Goal: Task Accomplishment & Management: Manage account settings

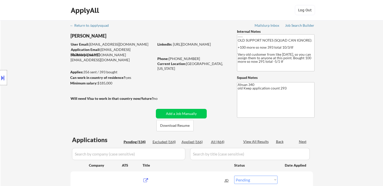
select select ""pending""
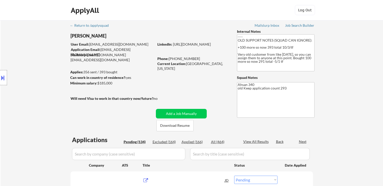
select select ""pending""
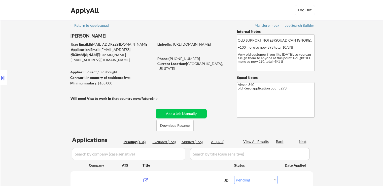
select select ""pending""
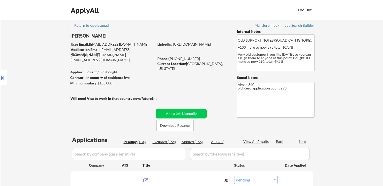
select select ""pending""
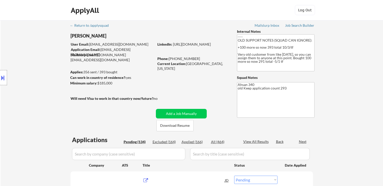
select select ""pending""
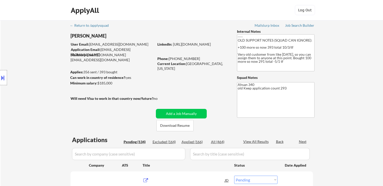
select select ""pending""
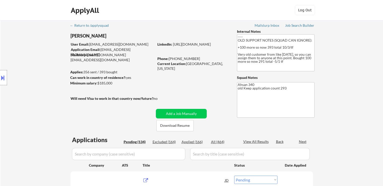
select select ""pending""
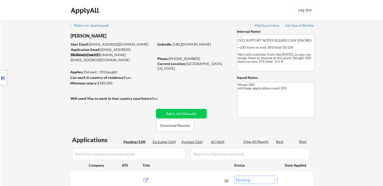
select select ""pending""
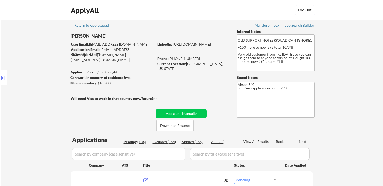
select select ""pending""
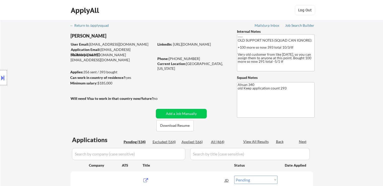
select select ""pending""
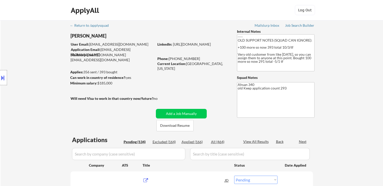
select select ""pending""
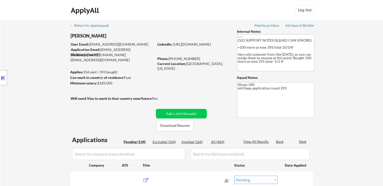
select select ""pending""
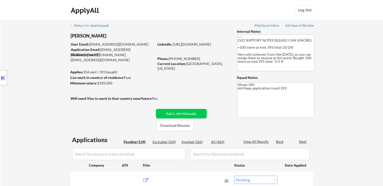
select select ""pending""
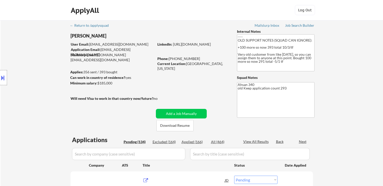
select select ""pending""
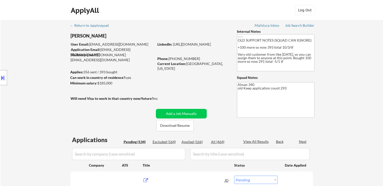
select select ""pending""
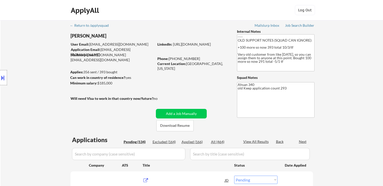
select select ""pending""
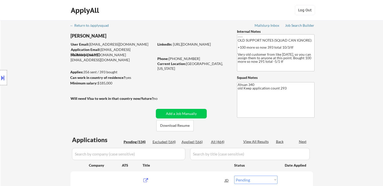
select select ""pending""
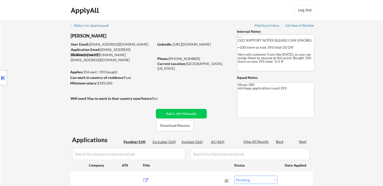
select select ""pending""
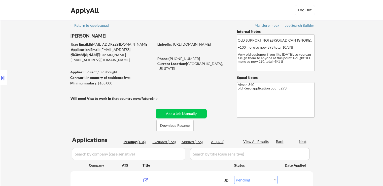
select select ""pending""
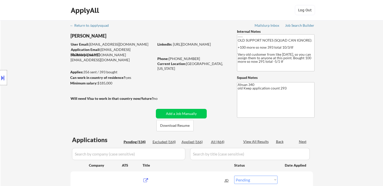
select select ""pending""
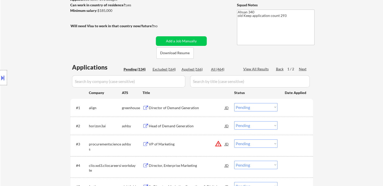
scroll to position [76, 0]
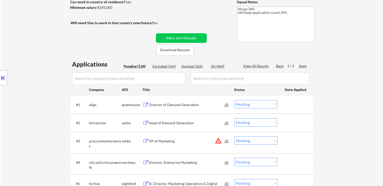
click at [175, 103] on div "Director of Demand Generation" at bounding box center [187, 104] width 76 height 5
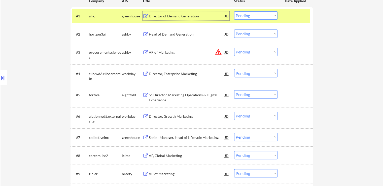
scroll to position [176, 0]
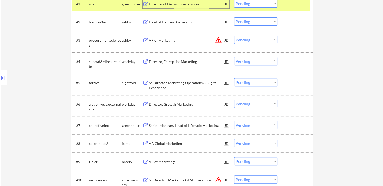
click at [172, 126] on div "Senior Manager, Head of Lifecycle Marketing" at bounding box center [187, 125] width 76 height 5
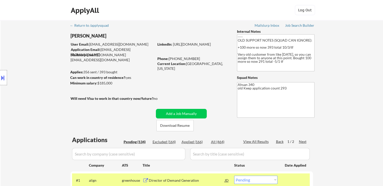
scroll to position [76, 0]
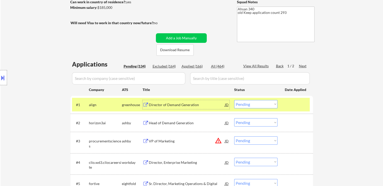
click at [183, 105] on div "Director of Demand Generation" at bounding box center [187, 104] width 76 height 5
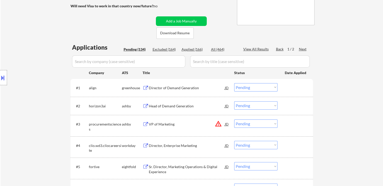
scroll to position [101, 0]
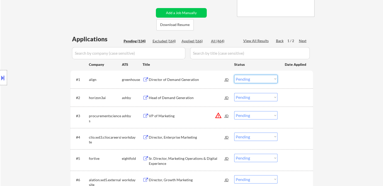
click at [248, 78] on select "Choose an option... Pending Applied Excluded (Questions) Excluded (Expired) Exc…" at bounding box center [255, 79] width 43 height 8
click at [234, 75] on select "Choose an option... Pending Applied Excluded (Questions) Excluded (Expired) Exc…" at bounding box center [255, 79] width 43 height 8
select select ""pending""
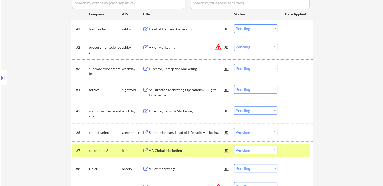
scroll to position [176, 0]
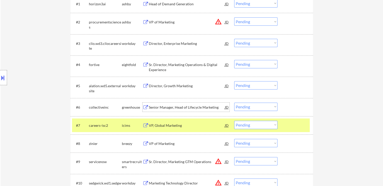
click at [171, 107] on div "Senior Manager, Head of Lifecycle Marketing" at bounding box center [187, 107] width 76 height 5
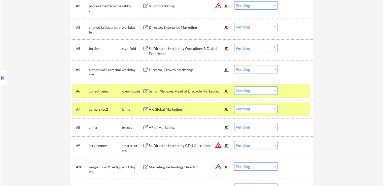
scroll to position [201, 0]
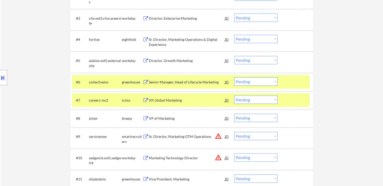
drag, startPoint x: 242, startPoint y: 82, endPoint x: 244, endPoint y: 84, distance: 3.0
click at [242, 82] on select "Choose an option... Pending Applied Excluded (Questions) Excluded (Expired) Exc…" at bounding box center [255, 81] width 43 height 8
click at [234, 77] on select "Choose an option... Pending Applied Excluded (Questions) Excluded (Expired) Exc…" at bounding box center [255, 81] width 43 height 8
select select ""pending""
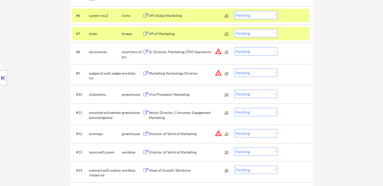
scroll to position [277, 0]
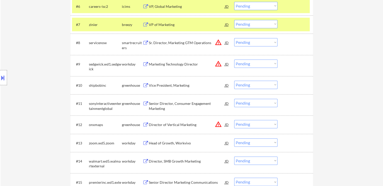
click at [168, 86] on div "Vice President, Marketing" at bounding box center [187, 85] width 76 height 5
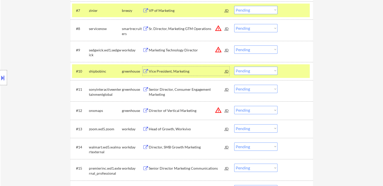
scroll to position [327, 0]
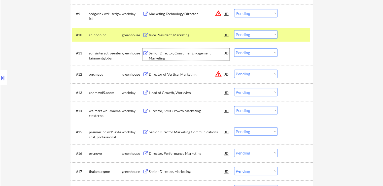
click at [184, 53] on div "Senior Director, Consumer Engagement Marketing" at bounding box center [187, 56] width 76 height 10
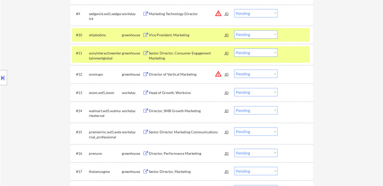
click at [252, 55] on select "Choose an option... Pending Applied Excluded (Questions) Excluded (Expired) Exc…" at bounding box center [255, 52] width 43 height 8
click at [234, 48] on select "Choose an option... Pending Applied Excluded (Questions) Excluded (Expired) Exc…" at bounding box center [255, 52] width 43 height 8
select select ""pending""
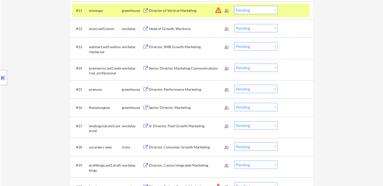
scroll to position [378, 0]
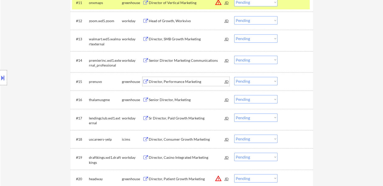
click at [166, 84] on div "Director, Performance Marketing" at bounding box center [187, 81] width 76 height 5
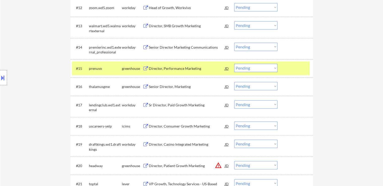
scroll to position [403, 0]
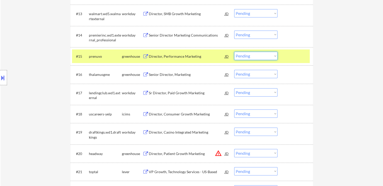
click at [249, 55] on select "Choose an option... Pending Applied Excluded (Questions) Excluded (Expired) Exc…" at bounding box center [255, 56] width 43 height 8
click at [234, 52] on select "Choose an option... Pending Applied Excluded (Questions) Excluded (Expired) Exc…" at bounding box center [255, 56] width 43 height 8
select select ""pending""
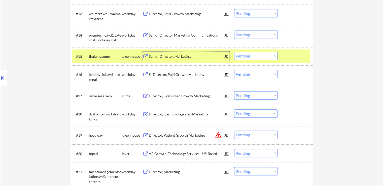
click at [156, 56] on div "Senior Director, Marketing" at bounding box center [187, 56] width 76 height 5
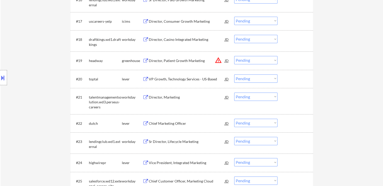
scroll to position [478, 0]
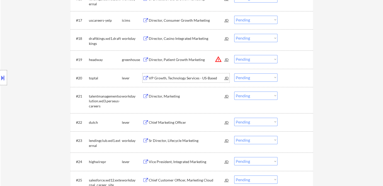
click at [164, 79] on div "VP Growth, Technology Services - US-Based" at bounding box center [187, 78] width 76 height 5
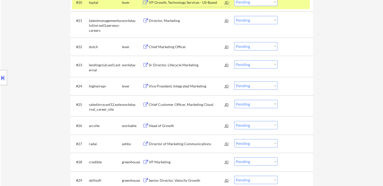
scroll to position [655, 0]
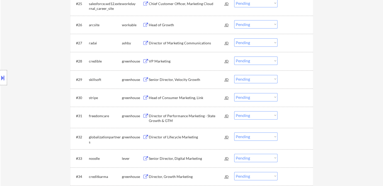
click at [159, 61] on div "VP Marketing" at bounding box center [187, 61] width 76 height 5
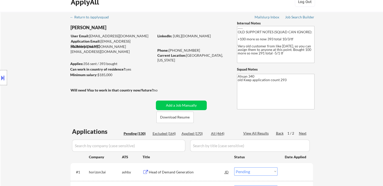
scroll to position [0, 0]
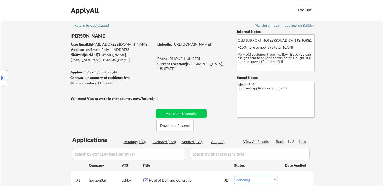
click at [191, 140] on div "Applied (170)" at bounding box center [194, 141] width 25 height 5
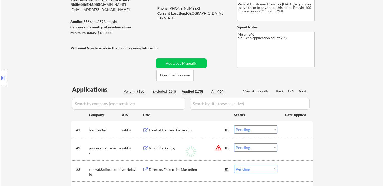
select select ""applied""
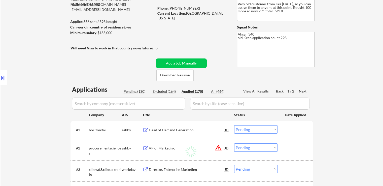
select select ""applied""
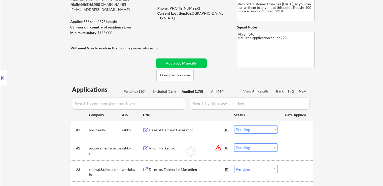
select select ""applied""
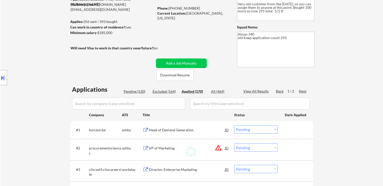
select select ""applied""
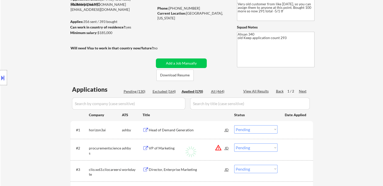
select select ""applied""
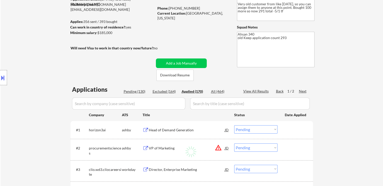
select select ""applied""
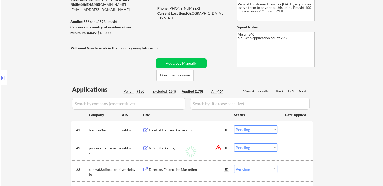
select select ""applied""
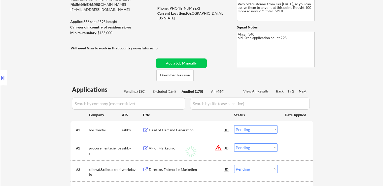
select select ""applied""
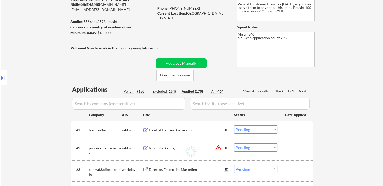
select select ""applied""
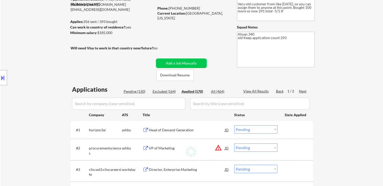
select select ""applied""
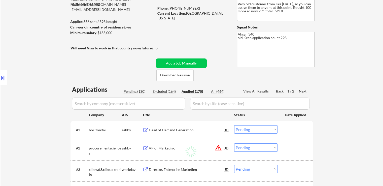
select select ""applied""
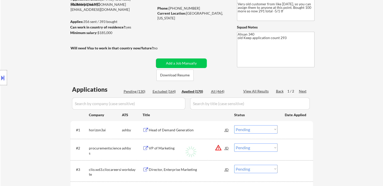
select select ""applied""
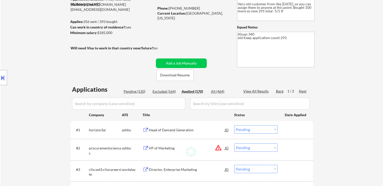
select select ""applied""
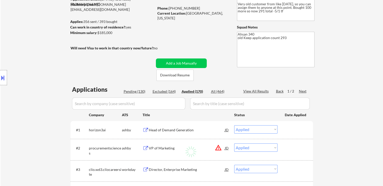
select select ""applied""
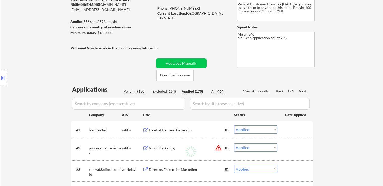
select select ""applied""
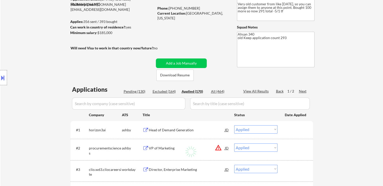
select select ""applied""
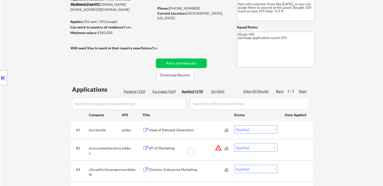
select select ""applied""
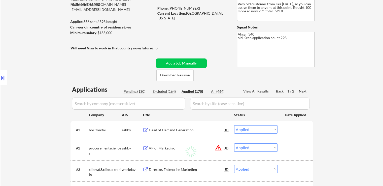
select select ""applied""
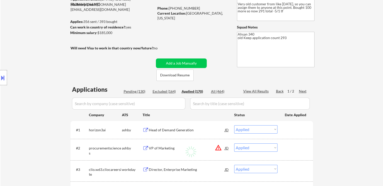
select select ""applied""
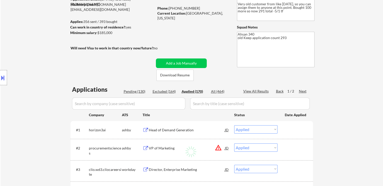
select select ""applied""
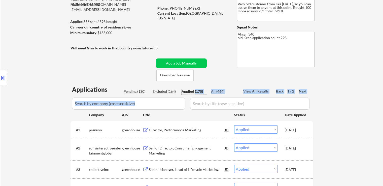
drag, startPoint x: 195, startPoint y: 90, endPoint x: 189, endPoint y: 102, distance: 13.3
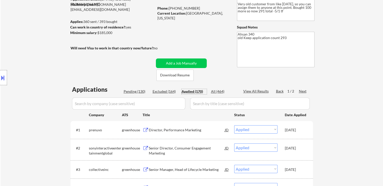
click at [30, 70] on div "Location Inclusions: [GEOGRAPHIC_DATA], [GEOGRAPHIC_DATA] [GEOGRAPHIC_DATA], [G…" at bounding box center [45, 77] width 90 height 93
